Goal: Task Accomplishment & Management: Manage account settings

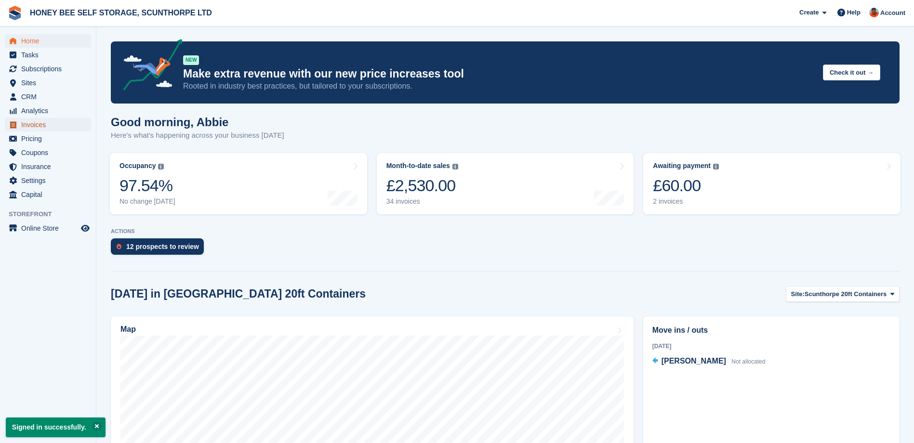
click at [27, 122] on span "Invoices" at bounding box center [50, 124] width 58 height 13
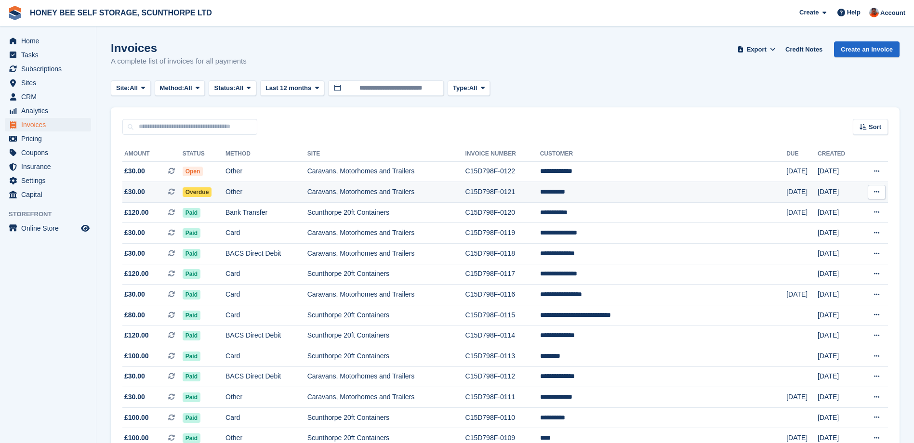
click at [212, 190] on span "Overdue" at bounding box center [197, 192] width 29 height 10
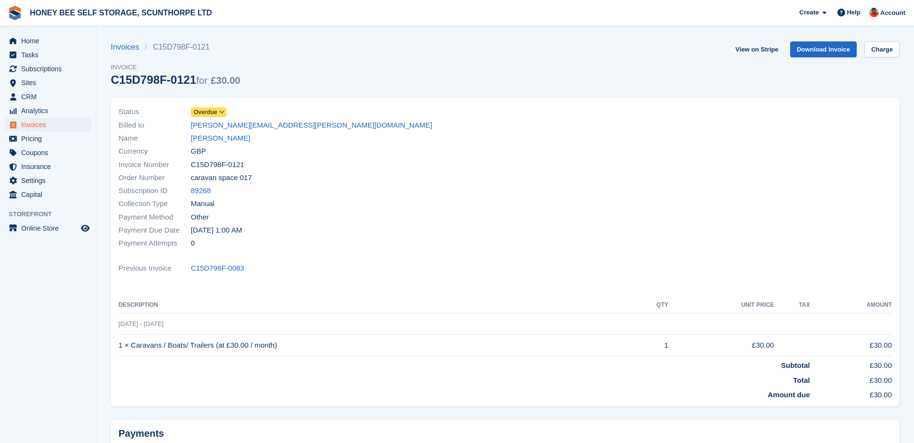
click at [222, 112] on icon at bounding box center [221, 112] width 5 height 6
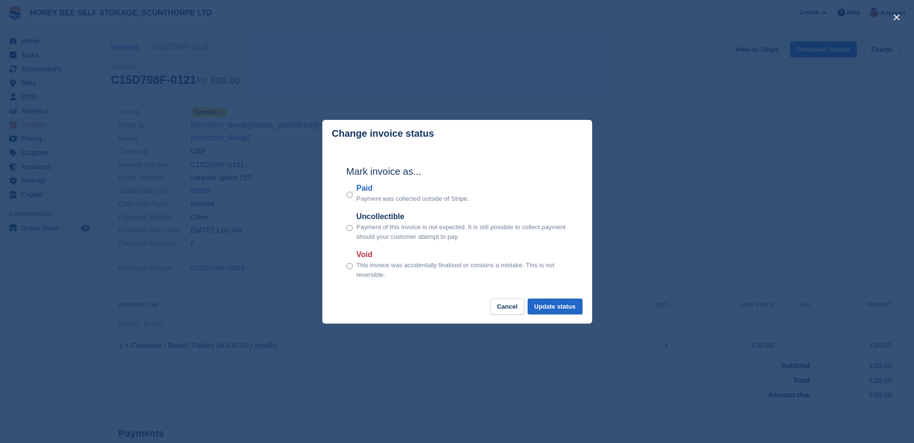
click at [345, 195] on div "Mark invoice as... Paid Payment was collected outside of Stripe. Uncollectible …" at bounding box center [457, 223] width 241 height 152
click at [560, 305] on button "Update status" at bounding box center [555, 307] width 55 height 16
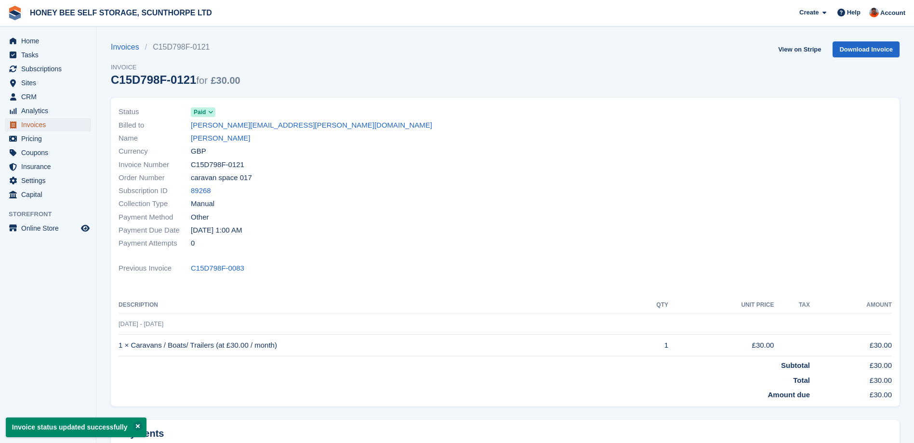
click at [44, 124] on span "Invoices" at bounding box center [50, 124] width 58 height 13
